Goal: Information Seeking & Learning: Learn about a topic

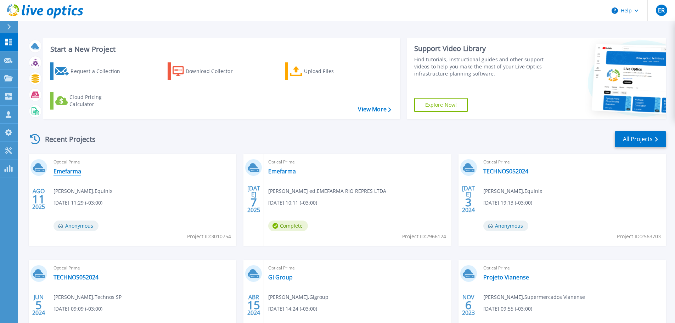
click at [63, 170] on link "Emefarma" at bounding box center [68, 171] width 28 height 7
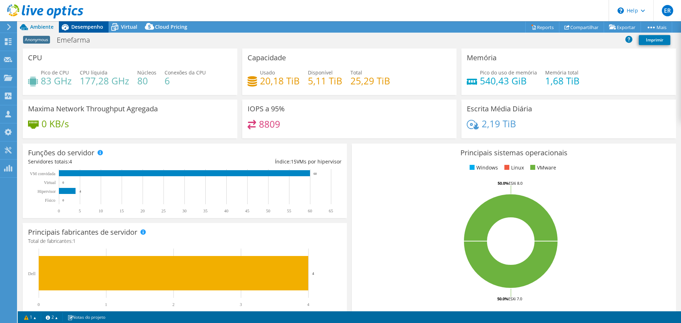
click at [82, 26] on span "Desempenho" at bounding box center [87, 26] width 32 height 7
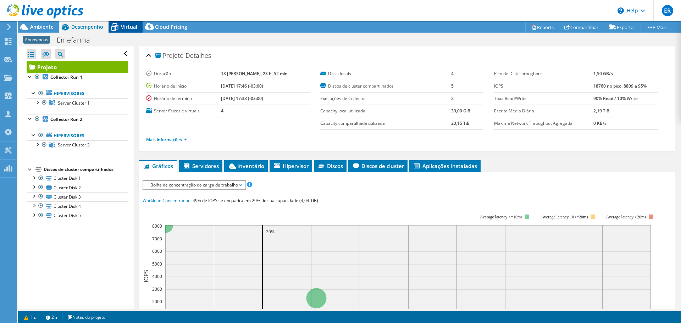
click at [130, 26] on span "Virtual" at bounding box center [129, 26] width 16 height 7
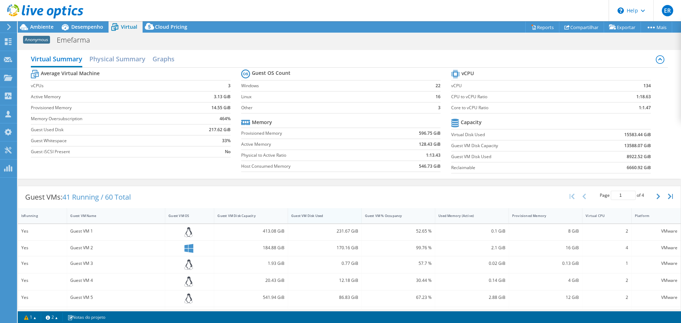
click at [318, 217] on div "Guest VM Disk Used" at bounding box center [320, 215] width 58 height 5
click at [33, 26] on span "Ambiente" at bounding box center [41, 26] width 23 height 7
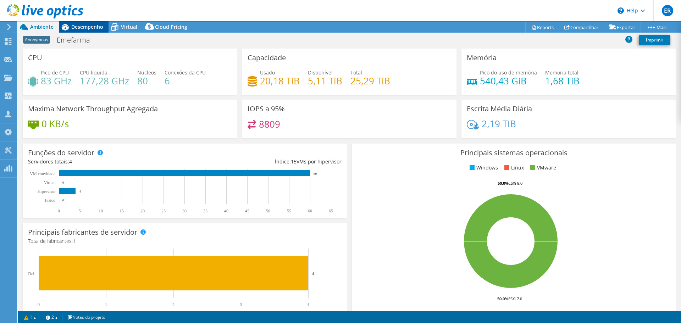
click at [71, 26] on icon at bounding box center [65, 27] width 12 height 12
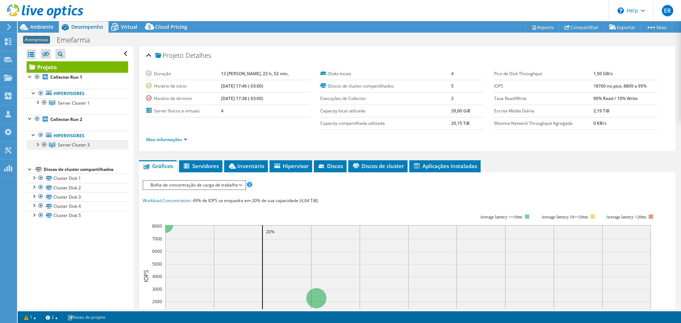
click at [64, 107] on link "Server Cluster 3" at bounding box center [77, 102] width 101 height 9
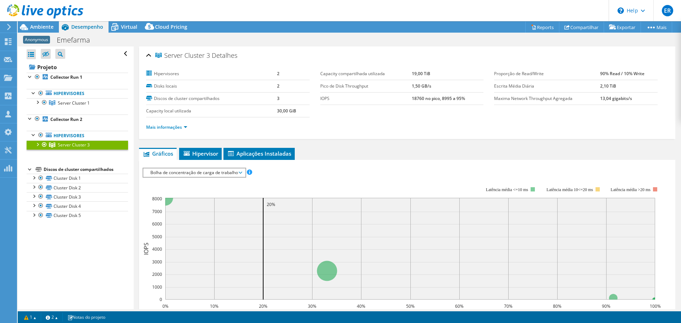
click at [38, 144] on div at bounding box center [37, 143] width 7 height 7
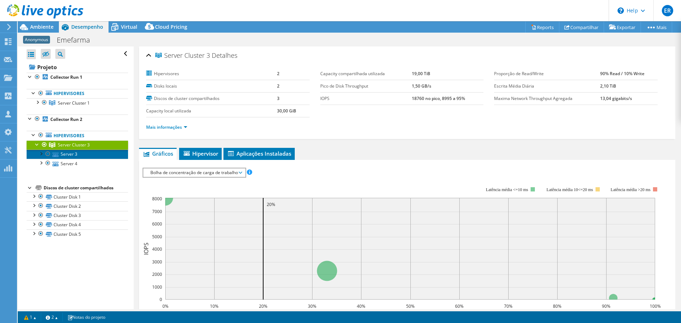
click at [71, 153] on link "Server 3" at bounding box center [77, 154] width 101 height 9
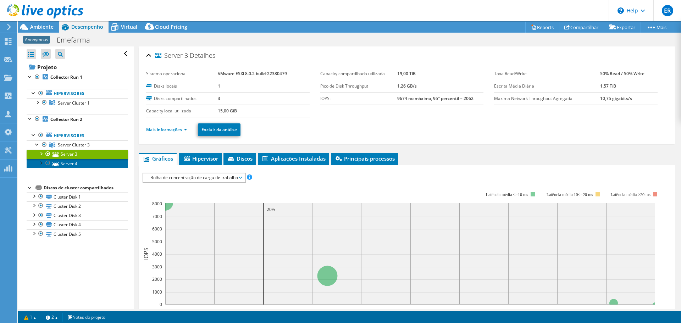
click at [66, 161] on link "Server 4" at bounding box center [77, 163] width 101 height 9
click at [40, 154] on div at bounding box center [40, 153] width 7 height 7
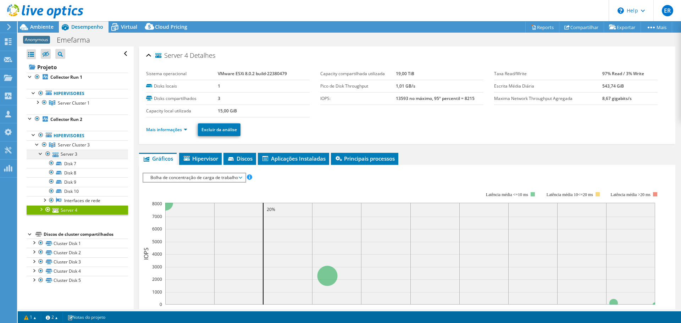
click at [40, 154] on div at bounding box center [40, 153] width 7 height 7
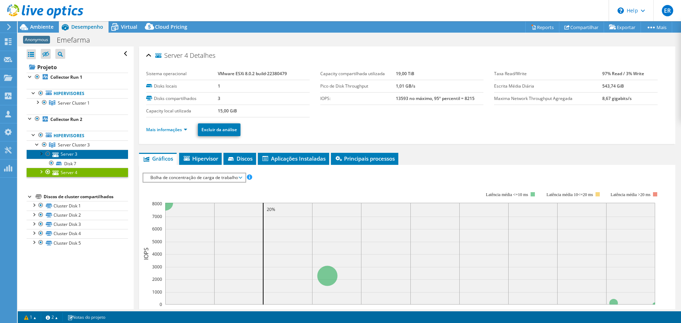
click at [74, 153] on link "Server 3" at bounding box center [77, 154] width 101 height 9
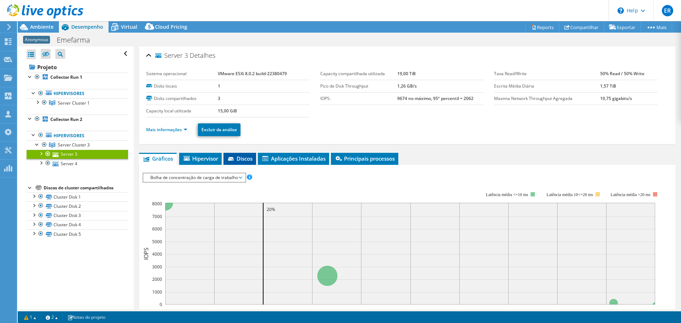
click at [241, 156] on span "Discos" at bounding box center [240, 158] width 26 height 7
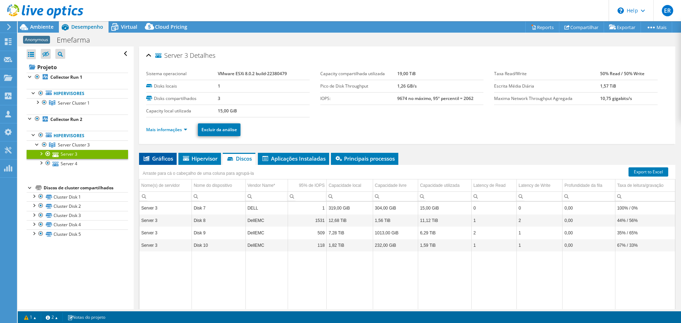
click at [162, 158] on span "Gráficos" at bounding box center [157, 158] width 30 height 7
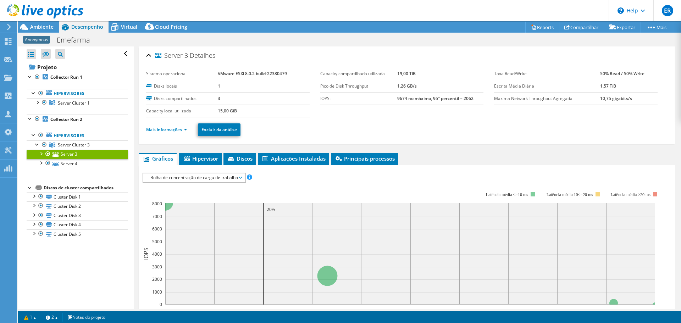
click at [41, 153] on div at bounding box center [40, 153] width 7 height 7
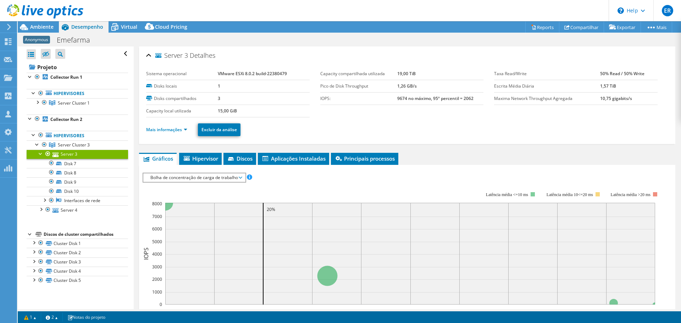
click at [41, 153] on div at bounding box center [40, 153] width 7 height 7
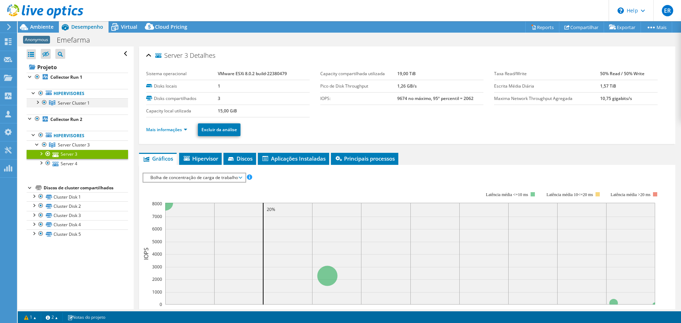
click at [38, 99] on div at bounding box center [37, 101] width 7 height 7
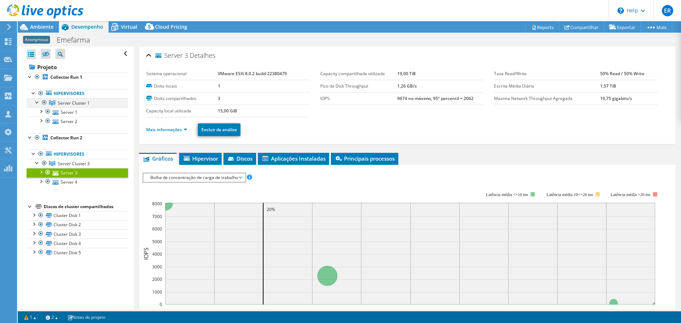
click at [38, 99] on div at bounding box center [37, 101] width 7 height 7
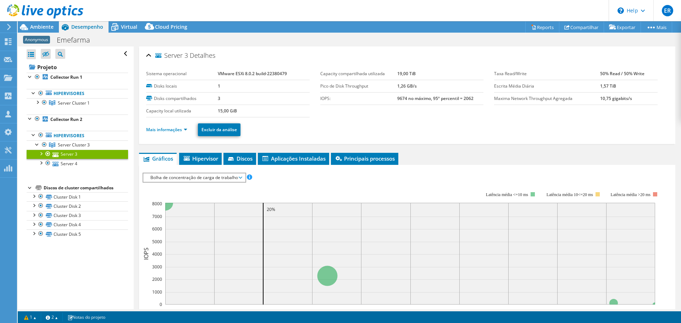
click at [36, 7] on icon at bounding box center [45, 11] width 76 height 15
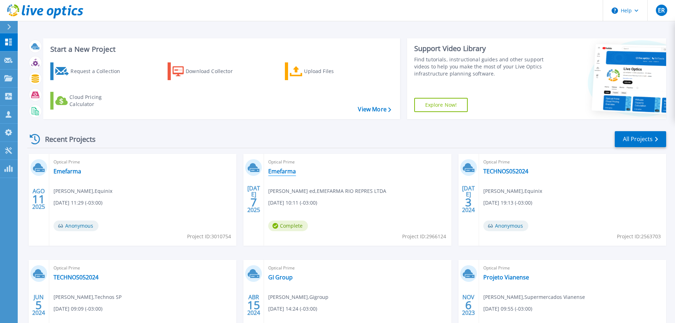
click at [279, 169] on link "Emefarma" at bounding box center [282, 171] width 28 height 7
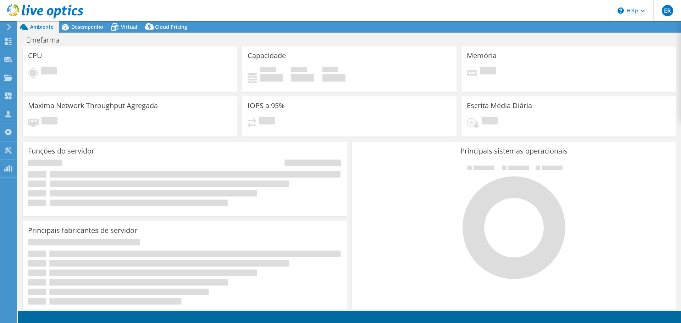
select select "SouthAmerica"
select select "BRL"
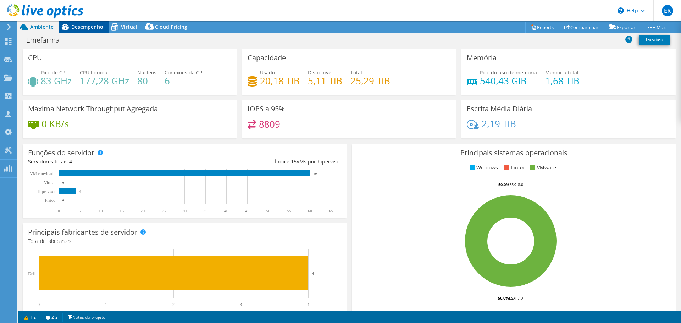
click at [96, 28] on span "Desempenho" at bounding box center [87, 26] width 32 height 7
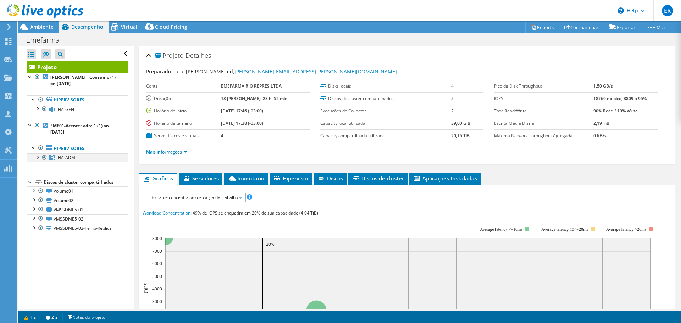
click at [37, 155] on div at bounding box center [37, 156] width 7 height 7
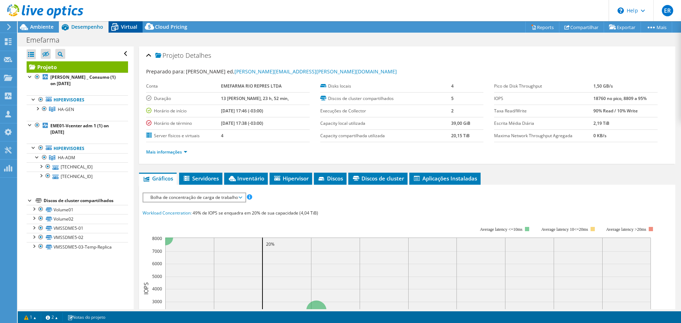
click at [124, 27] on span "Virtual" at bounding box center [129, 26] width 16 height 7
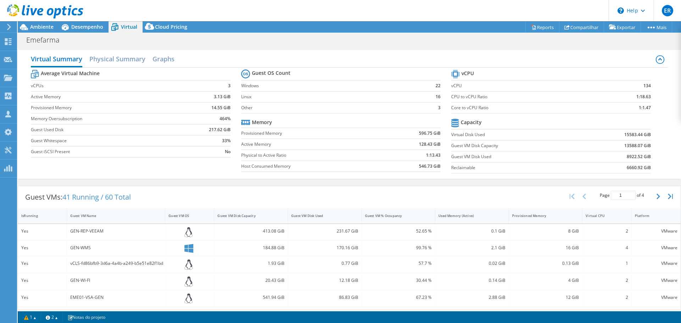
click at [266, 213] on div "Guest VM Disk Capacity" at bounding box center [246, 215] width 58 height 5
click at [266, 214] on div "Guest VM Disk Capacity" at bounding box center [246, 215] width 58 height 5
drag, startPoint x: 259, startPoint y: 233, endPoint x: 278, endPoint y: 233, distance: 18.8
click at [278, 233] on div "5403.8 GiB" at bounding box center [250, 231] width 67 height 8
click at [260, 234] on div "5403.8 GiB" at bounding box center [250, 231] width 67 height 8
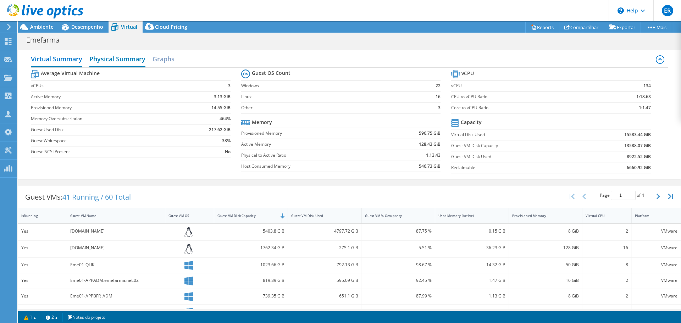
click at [131, 59] on h2 "Physical Summary" at bounding box center [117, 60] width 56 height 16
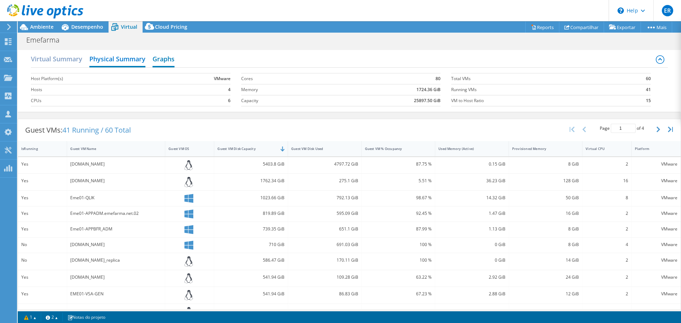
click at [164, 59] on h2 "Graphs" at bounding box center [163, 60] width 22 height 16
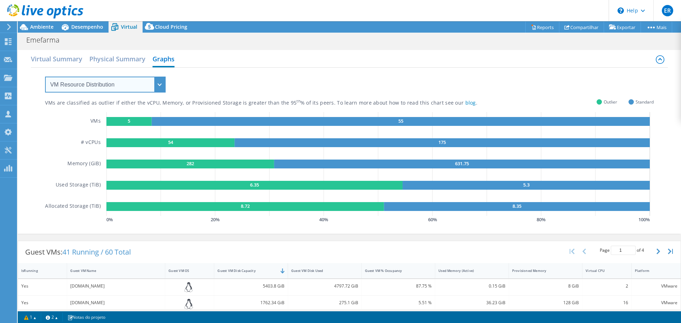
click at [160, 84] on select "VM Resource Distribution Provisioning Contrast Over Provisioning" at bounding box center [105, 85] width 121 height 16
click at [285, 208] on rect at bounding box center [245, 206] width 278 height 9
click at [371, 208] on rect at bounding box center [245, 206] width 278 height 9
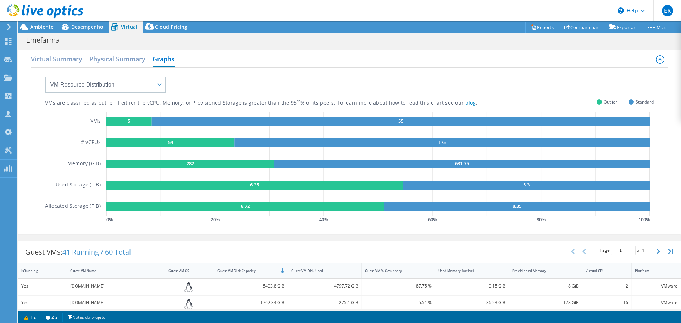
click at [409, 208] on rect at bounding box center [516, 206] width 265 height 9
click at [40, 23] on div at bounding box center [41, 12] width 83 height 24
click at [41, 26] on span "Ambiente" at bounding box center [41, 26] width 23 height 7
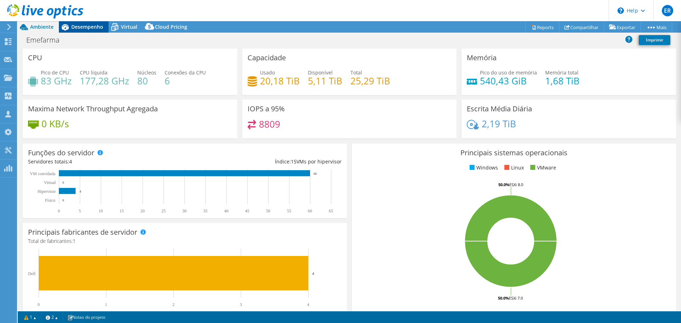
click at [92, 27] on span "Desempenho" at bounding box center [87, 26] width 32 height 7
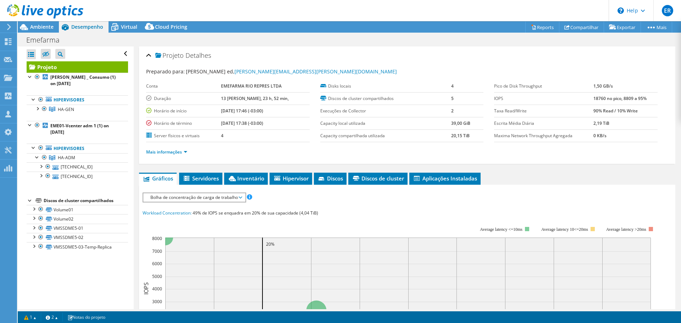
click at [227, 198] on span "Bolha de concentração de carga de trabalho" at bounding box center [194, 197] width 95 height 9
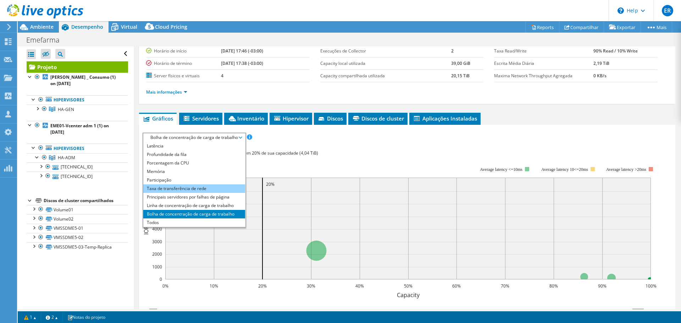
scroll to position [71, 0]
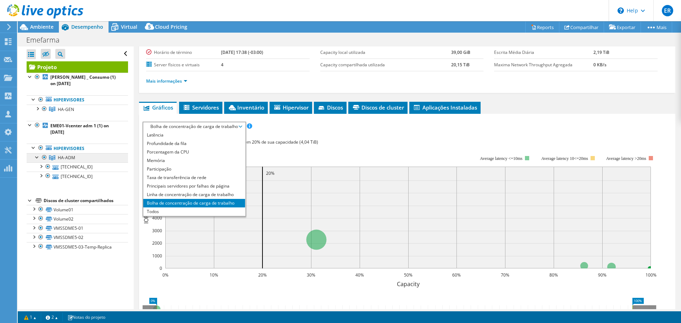
click at [66, 112] on span "HA-ADM" at bounding box center [66, 109] width 16 height 6
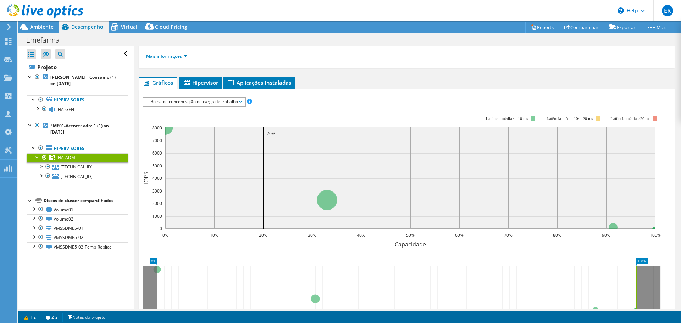
click at [228, 102] on span "Bolha de concentração de carga de trabalho" at bounding box center [194, 101] width 95 height 9
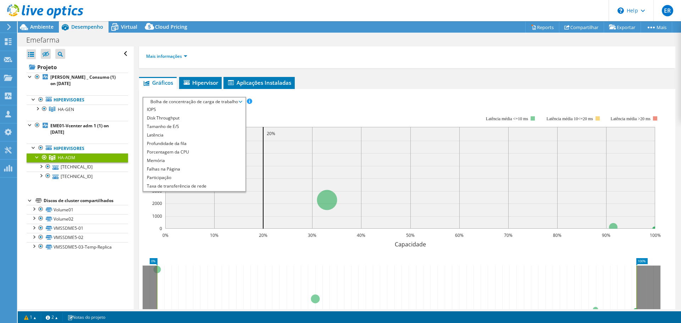
scroll to position [0, 0]
click at [181, 112] on li "IOPS" at bounding box center [194, 110] width 102 height 9
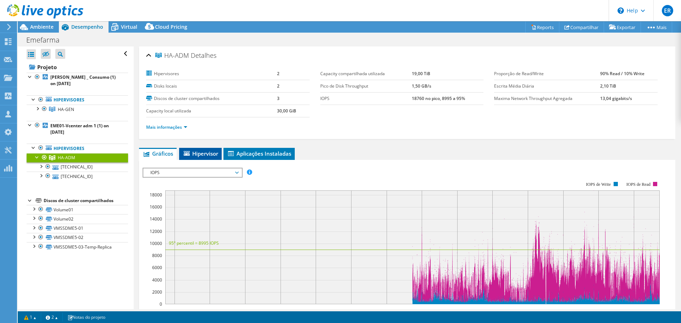
click at [198, 155] on span "Hipervisor" at bounding box center [200, 153] width 35 height 7
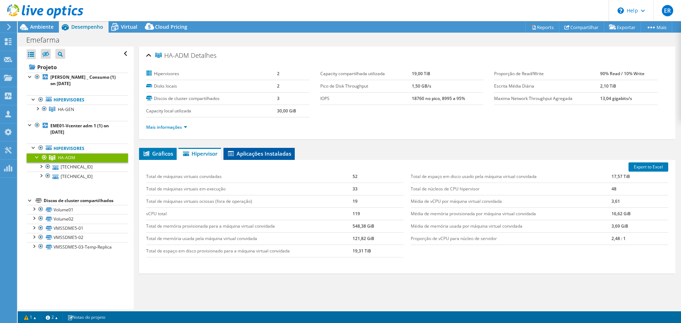
click at [254, 153] on span "Aplicações Instaladas" at bounding box center [259, 153] width 64 height 7
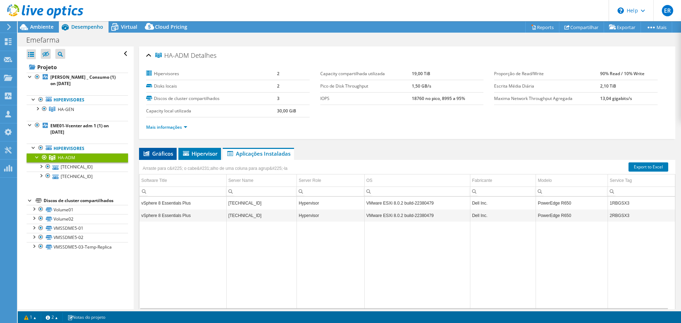
click at [161, 156] on span "Gráficos" at bounding box center [157, 153] width 30 height 7
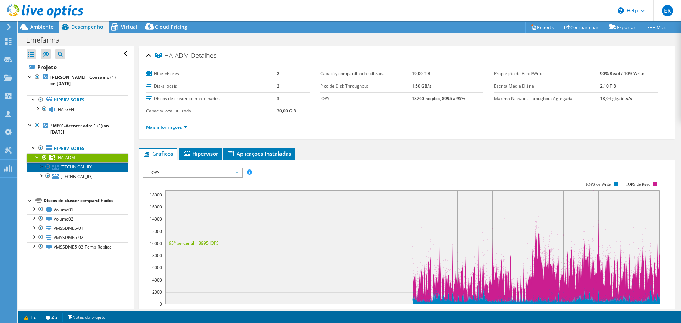
click at [58, 167] on icon at bounding box center [55, 167] width 6 height 5
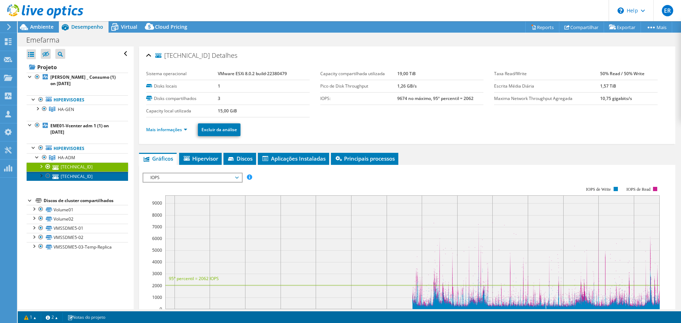
click at [74, 176] on link "192.29.1.41" at bounding box center [77, 176] width 101 height 9
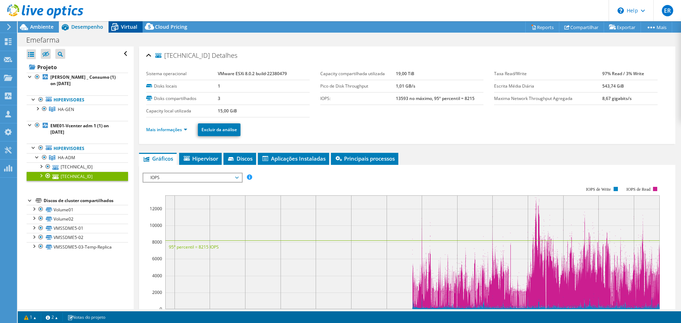
click at [125, 24] on span "Virtual" at bounding box center [129, 26] width 16 height 7
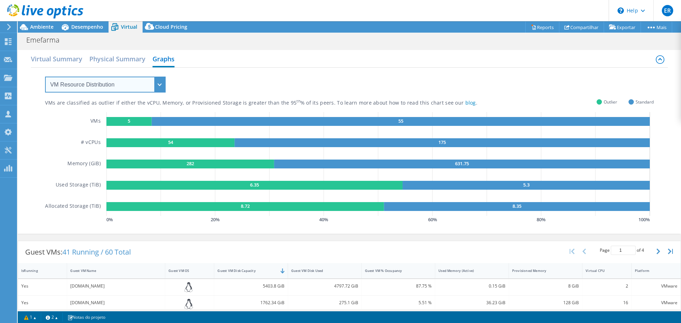
click at [147, 80] on select "VM Resource Distribution Provisioning Contrast Over Provisioning" at bounding box center [105, 85] width 121 height 16
click at [141, 57] on h2 "Physical Summary" at bounding box center [117, 60] width 56 height 16
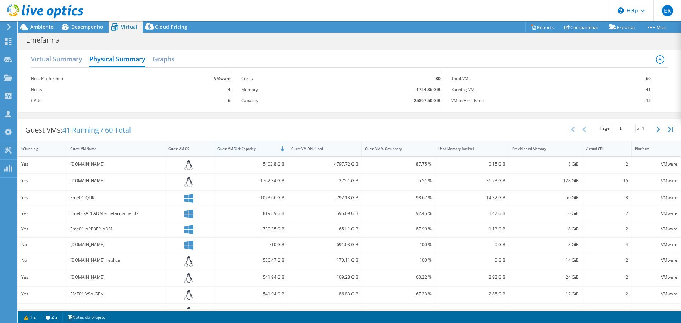
click at [261, 145] on div "Guest VM Disk Capacity" at bounding box center [246, 148] width 65 height 11
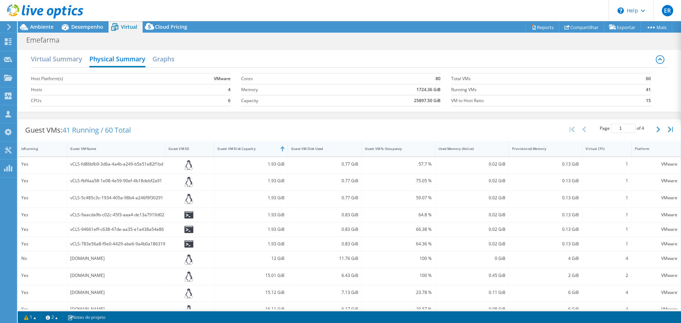
click at [261, 145] on div "Guest VM Disk Capacity" at bounding box center [246, 148] width 65 height 11
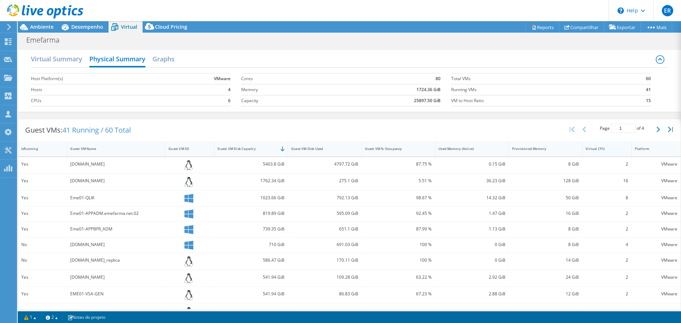
click at [605, 147] on div "Virtual CPU" at bounding box center [602, 148] width 34 height 5
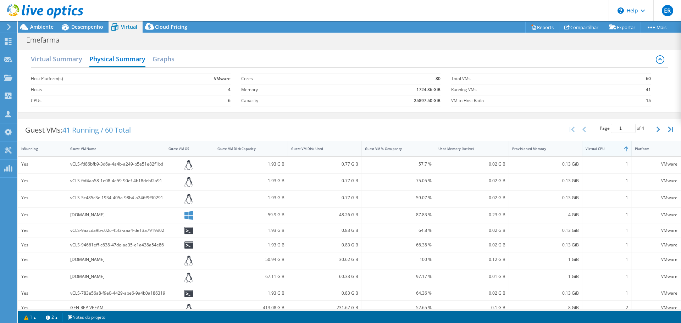
click at [605, 147] on div "Virtual CPU" at bounding box center [602, 148] width 34 height 5
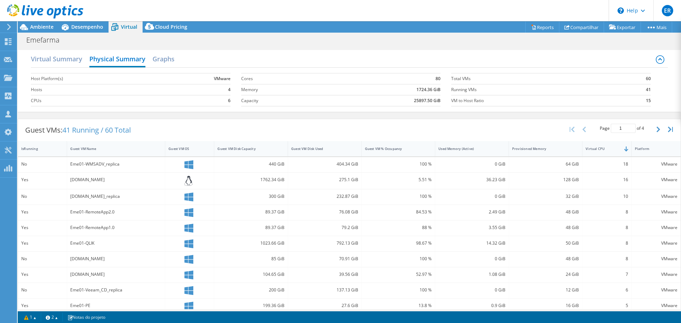
drag, startPoint x: 134, startPoint y: 180, endPoint x: 72, endPoint y: 180, distance: 61.3
click at [72, 180] on div "Eme01-Winthor.emefarma.net" at bounding box center [115, 180] width 91 height 8
drag, startPoint x: 254, startPoint y: 180, endPoint x: 282, endPoint y: 181, distance: 28.4
click at [282, 181] on div "1762.34 GiB" at bounding box center [251, 181] width 74 height 17
click at [332, 179] on div "275.1 GiB" at bounding box center [324, 180] width 67 height 8
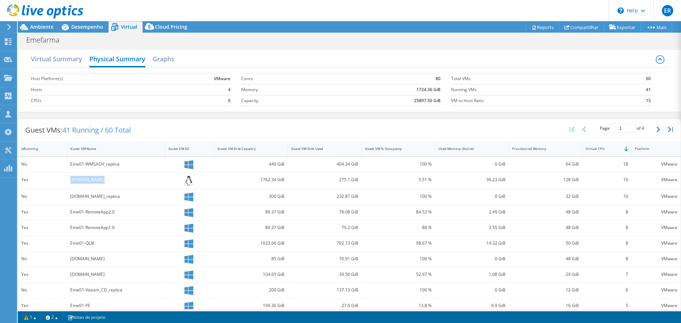
drag, startPoint x: 69, startPoint y: 183, endPoint x: 101, endPoint y: 184, distance: 31.5
click at [101, 184] on div "Eme01-Winthor.emefarma.net" at bounding box center [116, 181] width 98 height 17
copy div "Eme01-Winthor"
